Goal: Navigation & Orientation: Go to known website

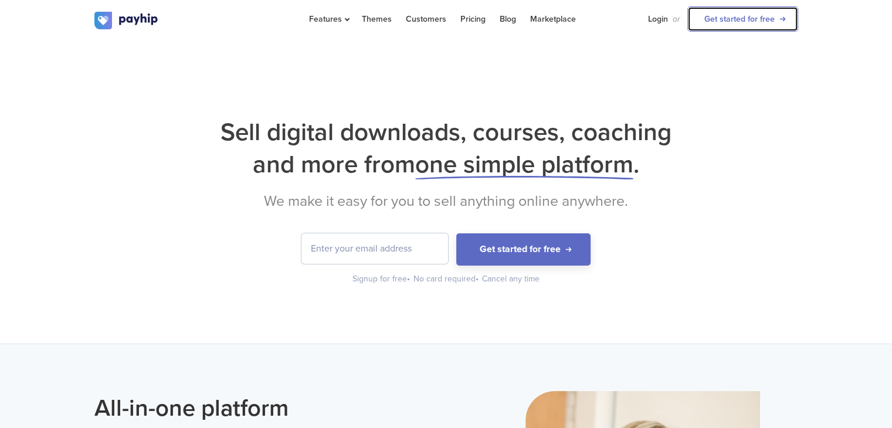
click at [755, 17] on link "Get started for free" at bounding box center [742, 18] width 111 height 25
click at [661, 15] on link "Login" at bounding box center [658, 19] width 20 height 38
click at [708, 224] on div "Sell digital downloads, courses, coaching and more from one simple platform . W…" at bounding box center [446, 200] width 704 height 169
click at [660, 19] on link "Login" at bounding box center [658, 19] width 20 height 38
